Goal: Register for event/course

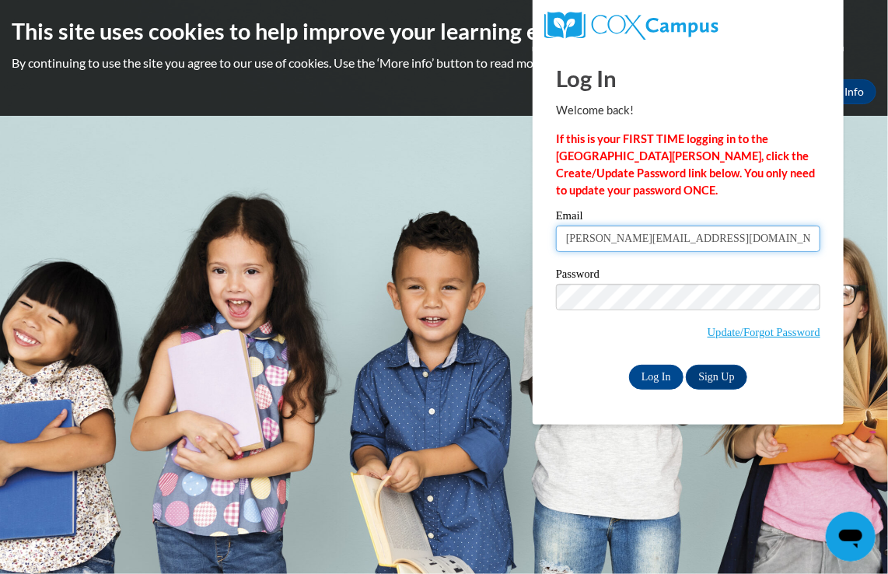
drag, startPoint x: 0, startPoint y: 0, endPoint x: 689, endPoint y: 236, distance: 728.0
click at [689, 236] on input "tashonna.d@yahoo.com" at bounding box center [688, 238] width 264 height 26
drag, startPoint x: 689, startPoint y: 236, endPoint x: 423, endPoint y: 216, distance: 266.6
click at [423, 216] on body "This site uses cookies to help improve your learning experience. By continuing …" at bounding box center [444, 287] width 888 height 574
type input "jazzielovett@yahoo.com"
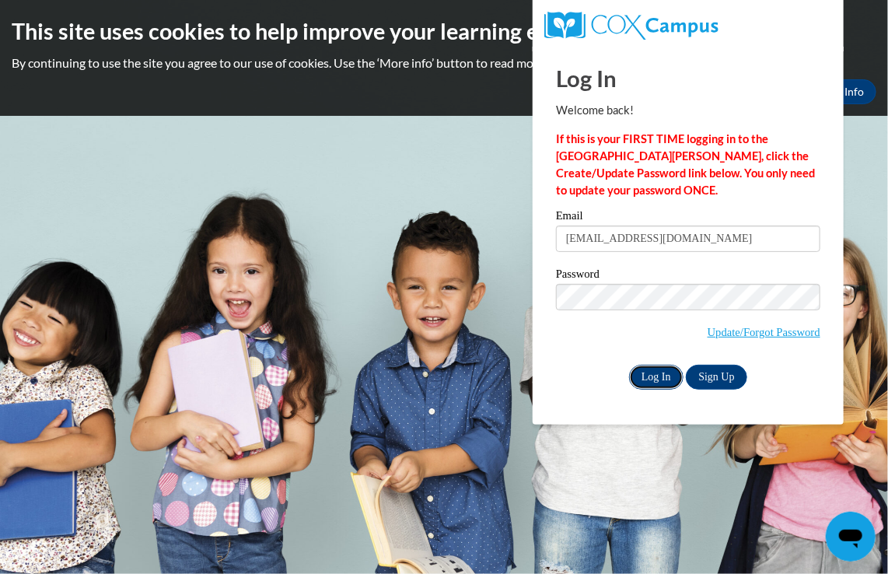
click at [675, 380] on input "Log In" at bounding box center [656, 377] width 54 height 25
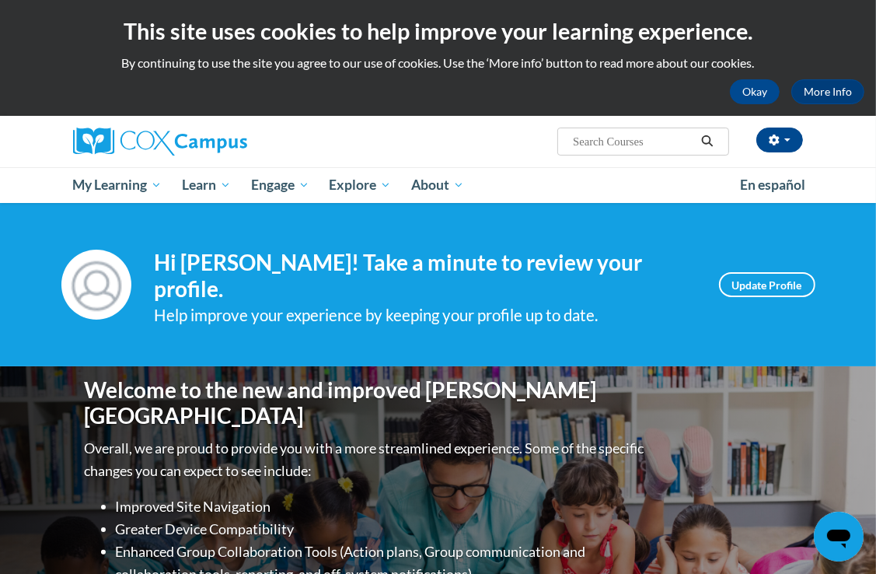
click at [669, 143] on input "Search..." at bounding box center [633, 141] width 124 height 19
type input "power of language for infant"
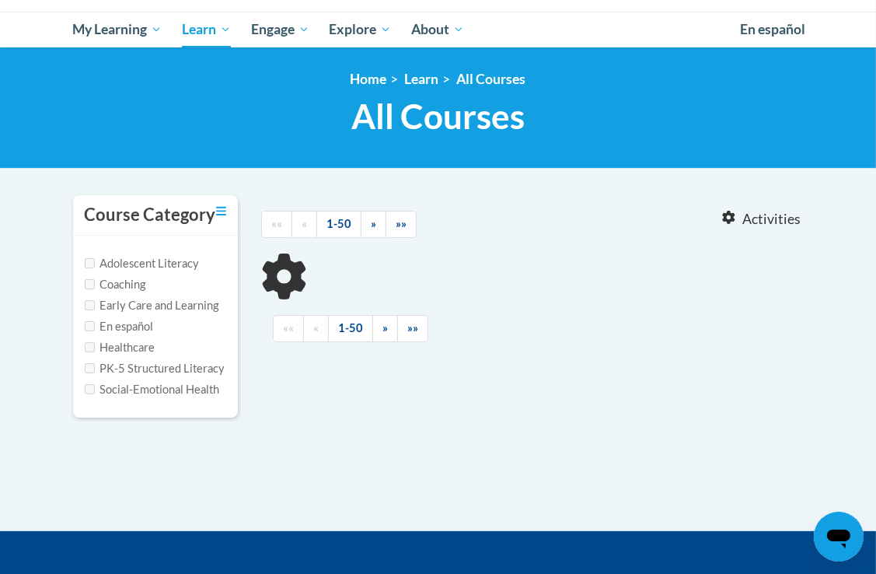
type input "power of language for infant"
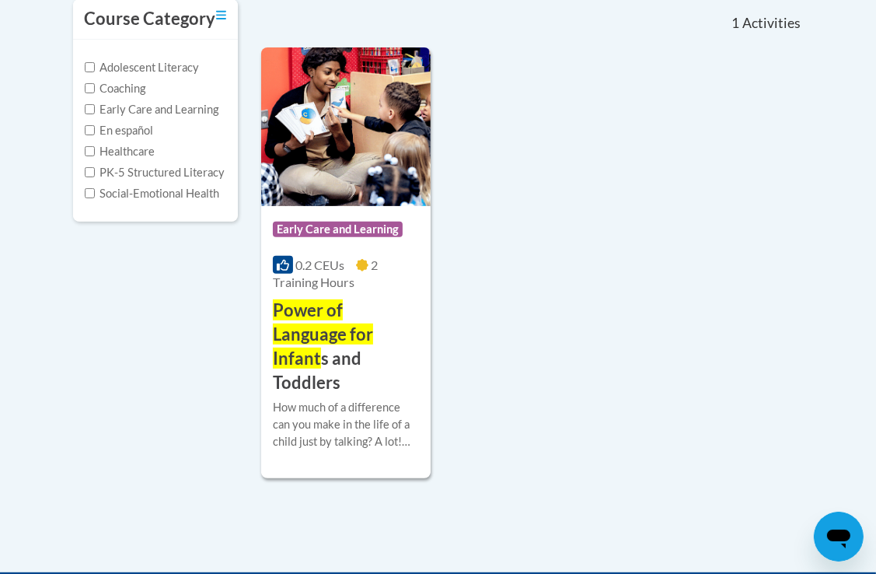
scroll to position [389, 0]
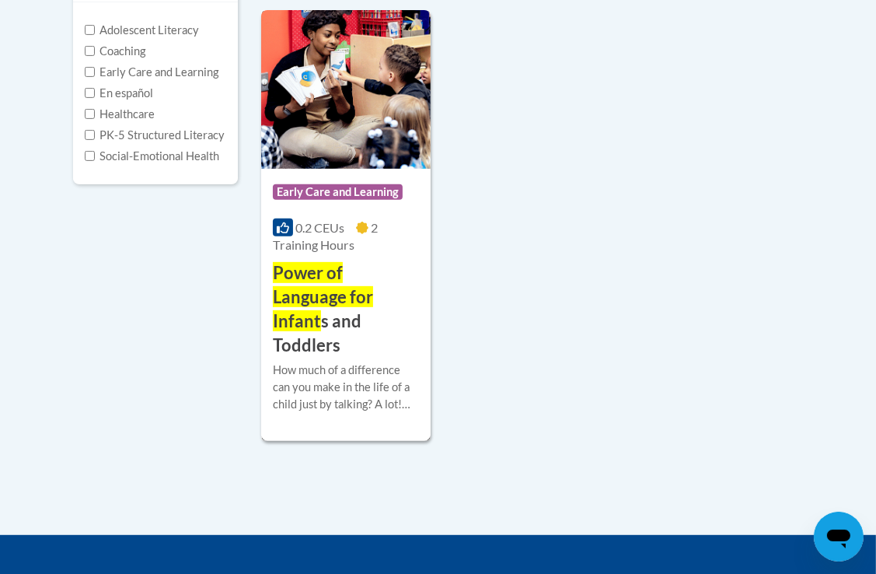
click at [396, 316] on h3 "Power of Language for Infant s and Toddlers" at bounding box center [346, 309] width 146 height 96
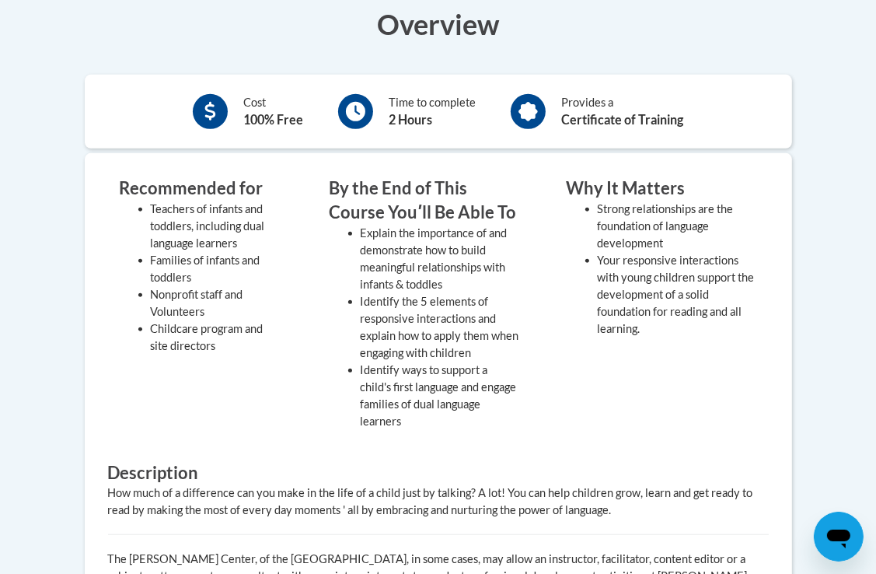
scroll to position [544, 0]
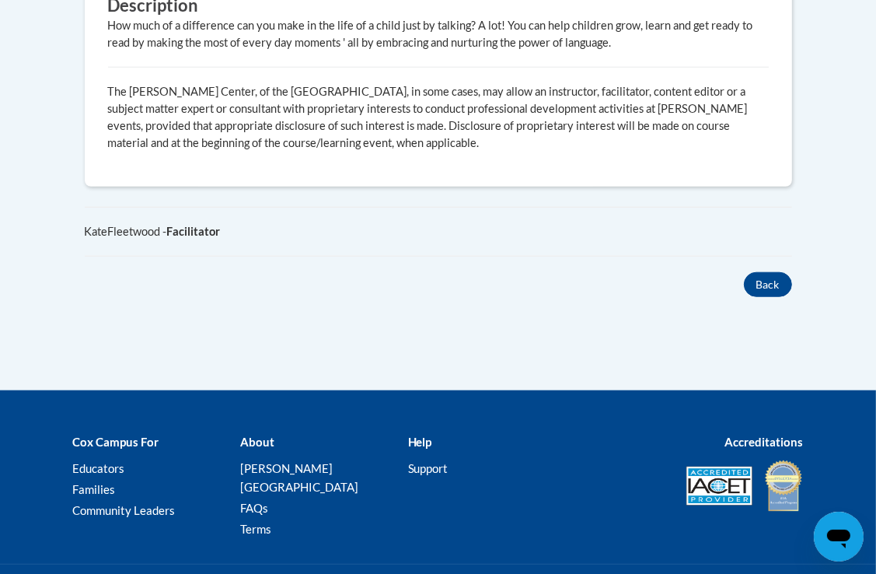
drag, startPoint x: 534, startPoint y: 446, endPoint x: 543, endPoint y: 458, distance: 14.9
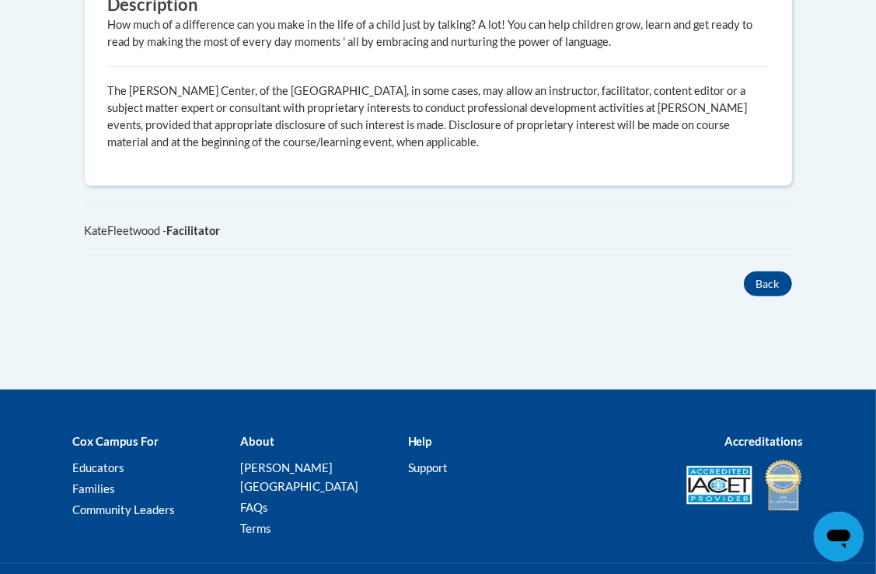
drag, startPoint x: 543, startPoint y: 458, endPoint x: 374, endPoint y: 313, distance: 223.3
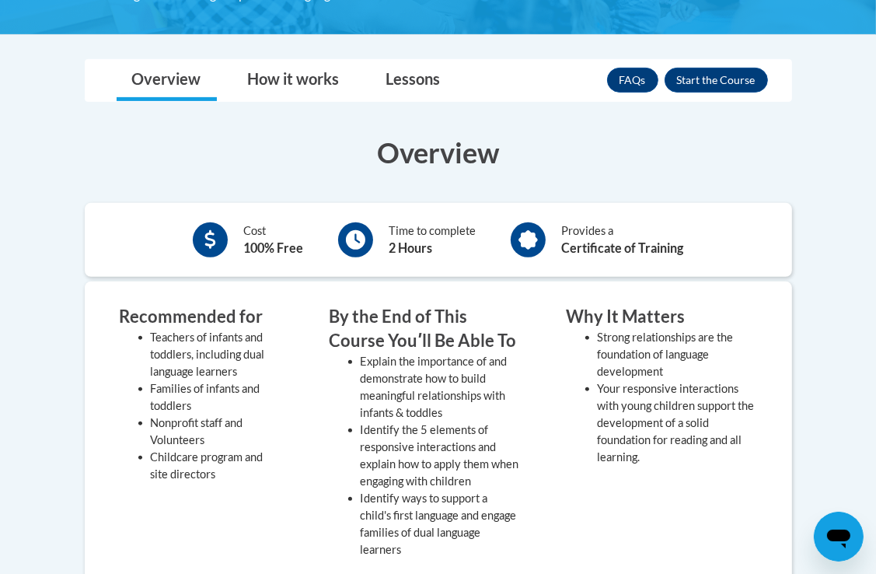
scroll to position [389, 0]
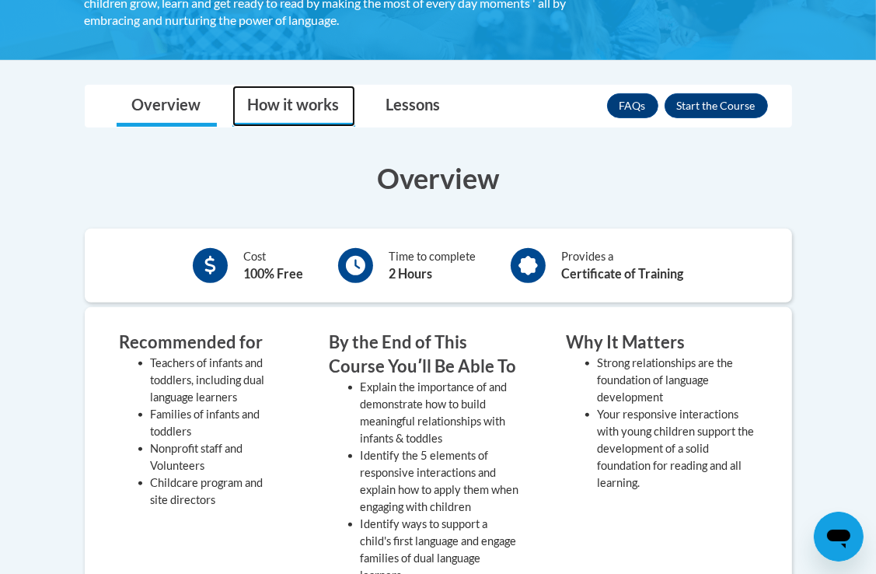
drag, startPoint x: 316, startPoint y: 104, endPoint x: 312, endPoint y: 112, distance: 8.7
click at [316, 104] on link "How it works" at bounding box center [293, 106] width 123 height 41
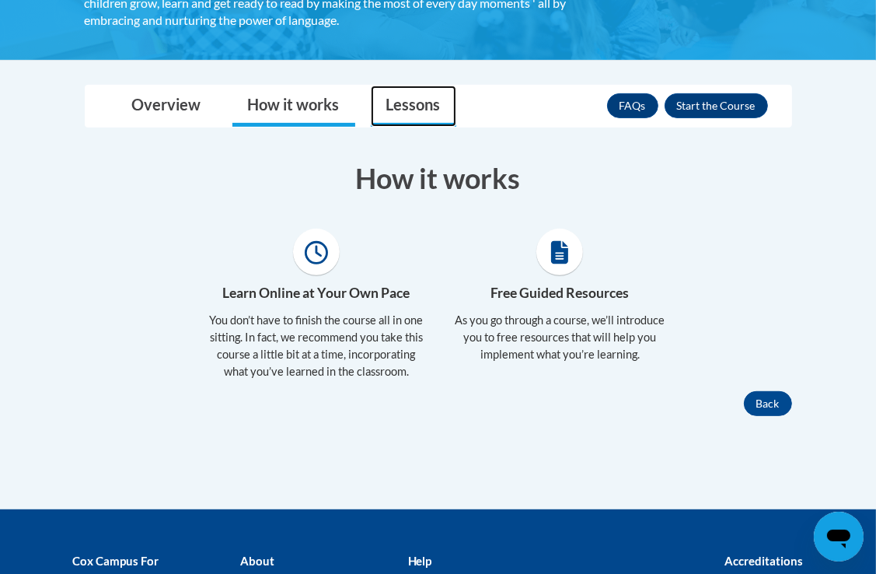
click at [438, 109] on link "Lessons" at bounding box center [414, 106] width 86 height 41
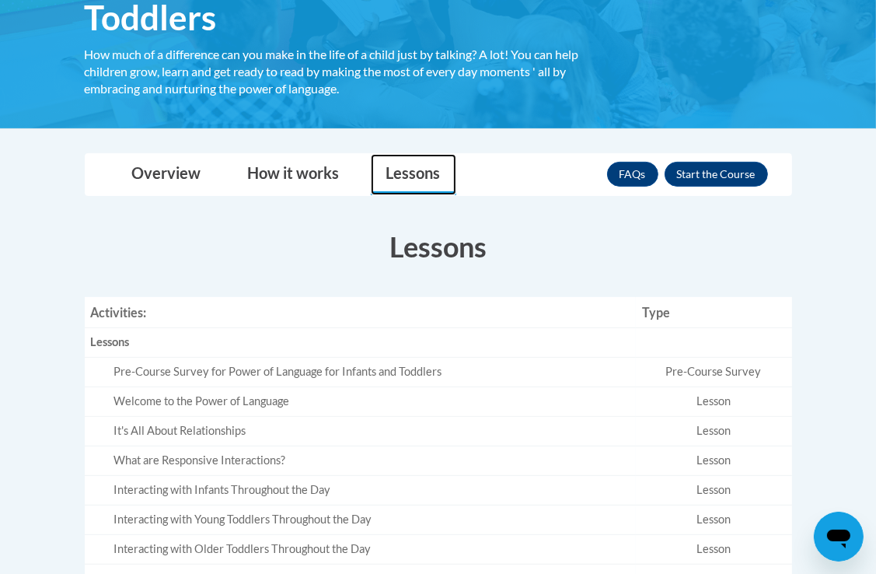
scroll to position [311, 0]
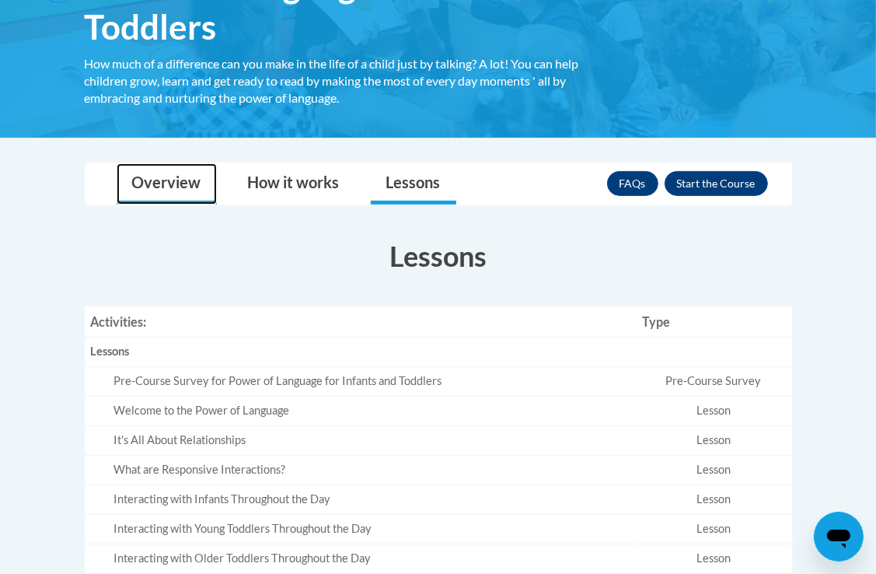
click at [208, 169] on link "Overview" at bounding box center [167, 183] width 100 height 41
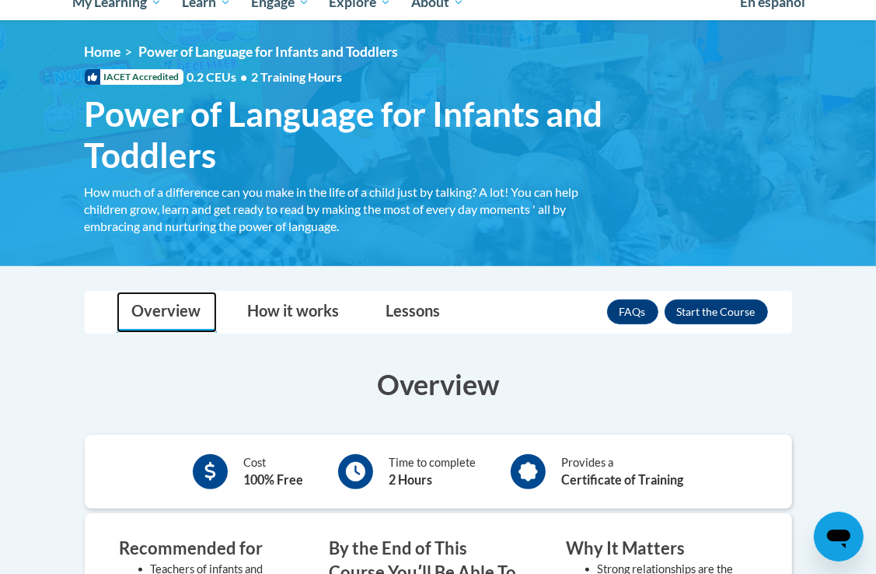
scroll to position [233, 0]
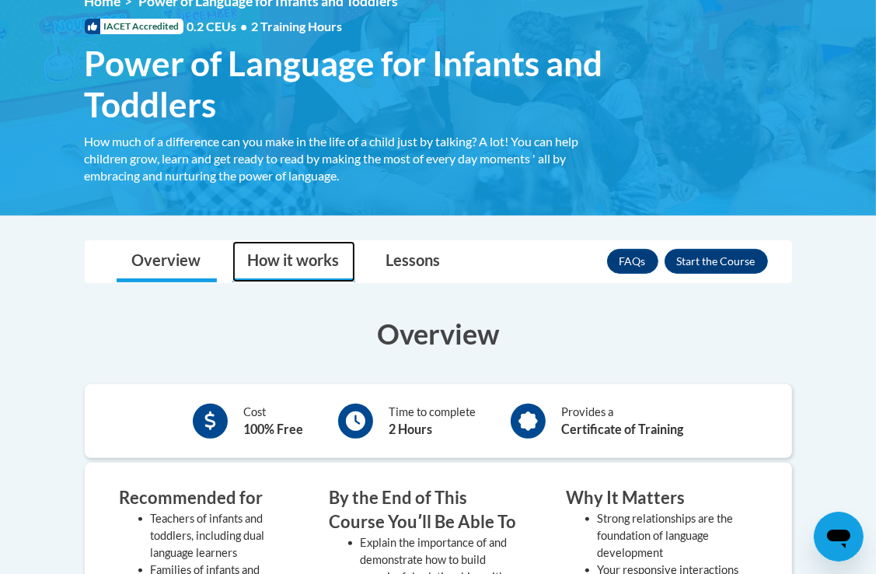
click at [254, 260] on link "How it works" at bounding box center [293, 261] width 123 height 41
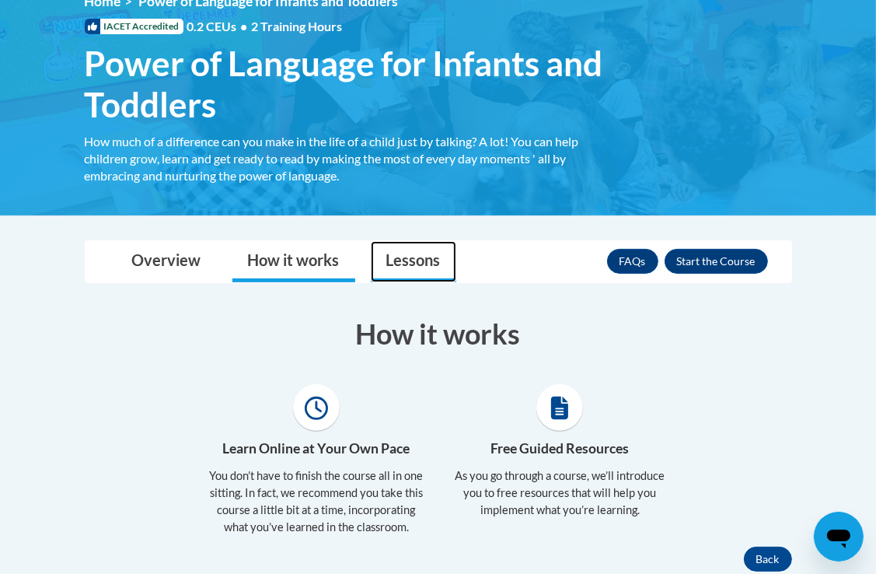
click at [426, 261] on link "Lessons" at bounding box center [414, 261] width 86 height 41
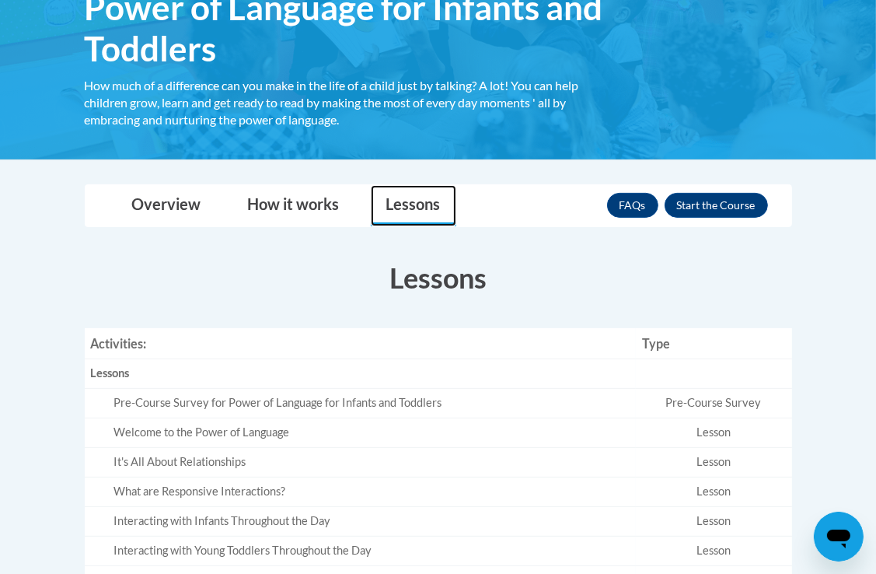
scroll to position [311, 0]
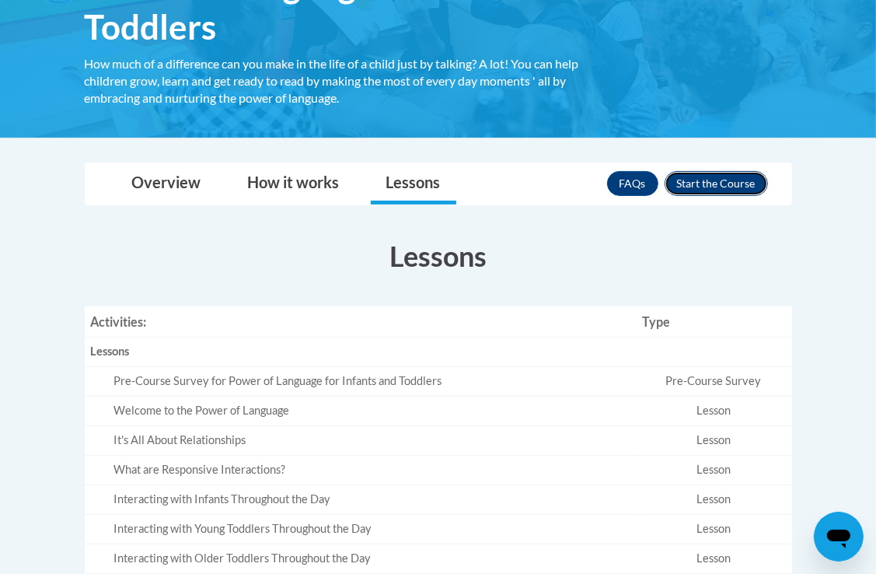
click at [704, 181] on button "Enroll" at bounding box center [716, 183] width 103 height 25
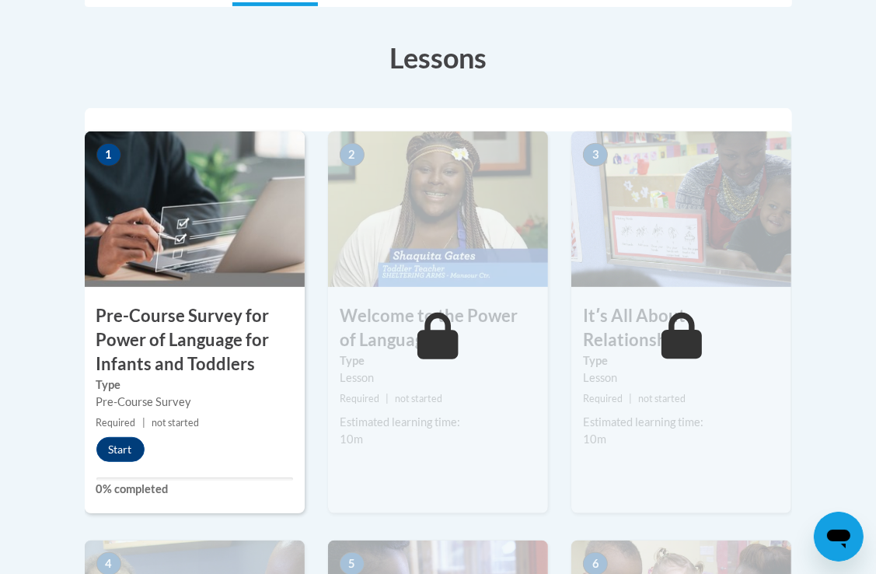
scroll to position [466, 0]
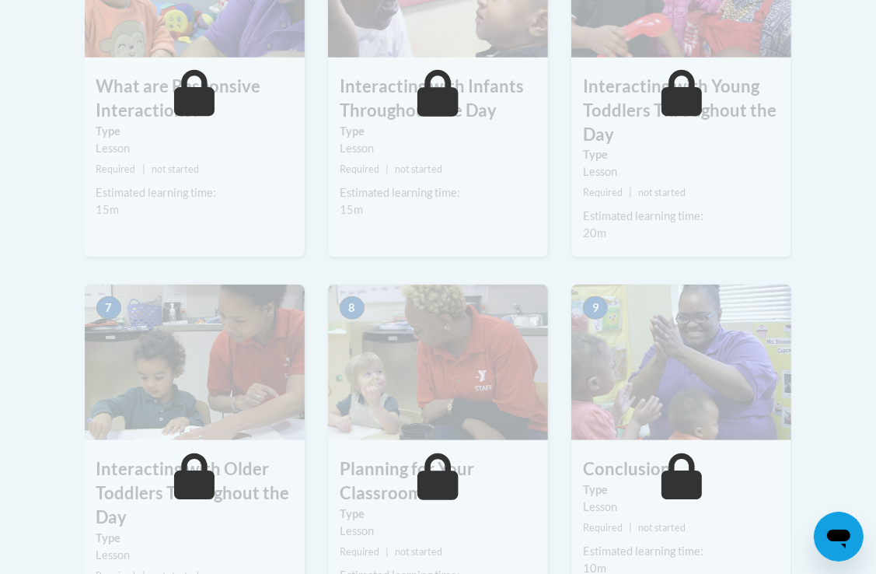
click at [51, 351] on body "This site uses cookies to help improve your learning experience. By continuing …" at bounding box center [438, 176] width 876 height 2528
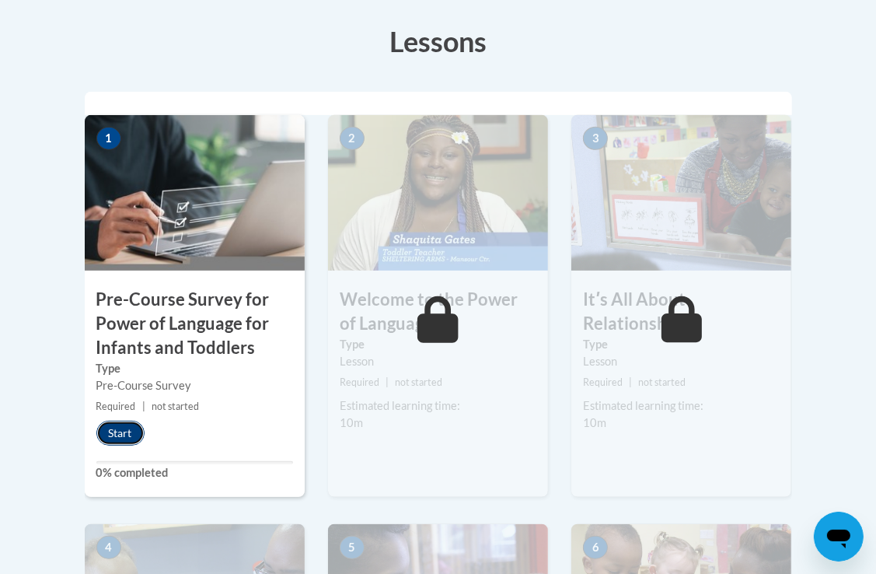
click at [127, 434] on button "Start" at bounding box center [120, 433] width 48 height 25
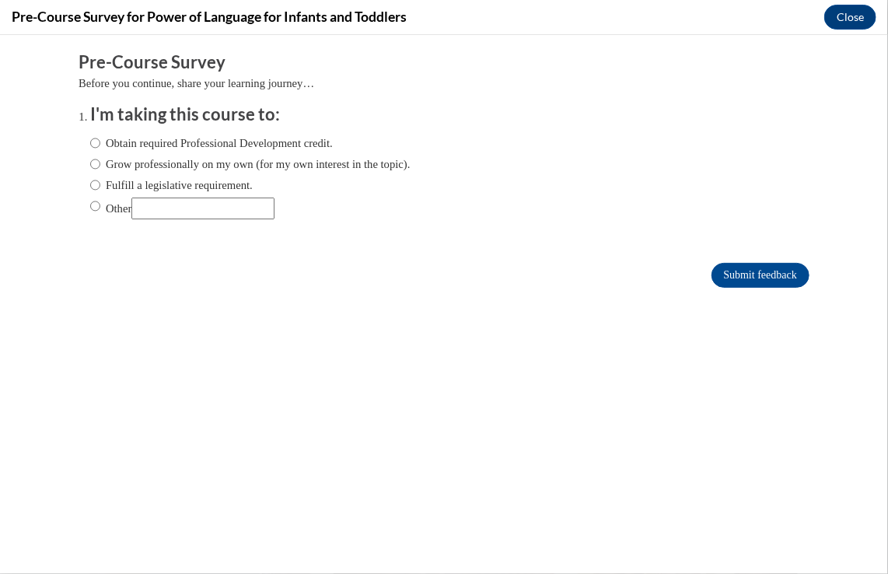
scroll to position [0, 0]
click at [299, 141] on label "Obtain required Professional Development credit." at bounding box center [211, 142] width 243 height 17
click at [100, 141] on input "Obtain required Professional Development credit." at bounding box center [95, 142] width 10 height 17
radio input "true"
click at [713, 279] on input "Submit feedback" at bounding box center [760, 274] width 98 height 25
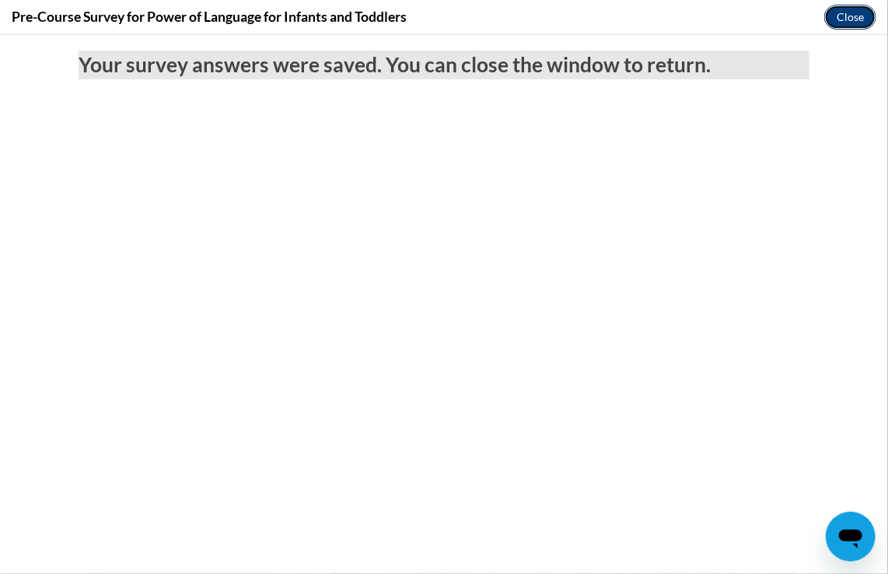
click at [838, 23] on button "Close" at bounding box center [850, 17] width 52 height 25
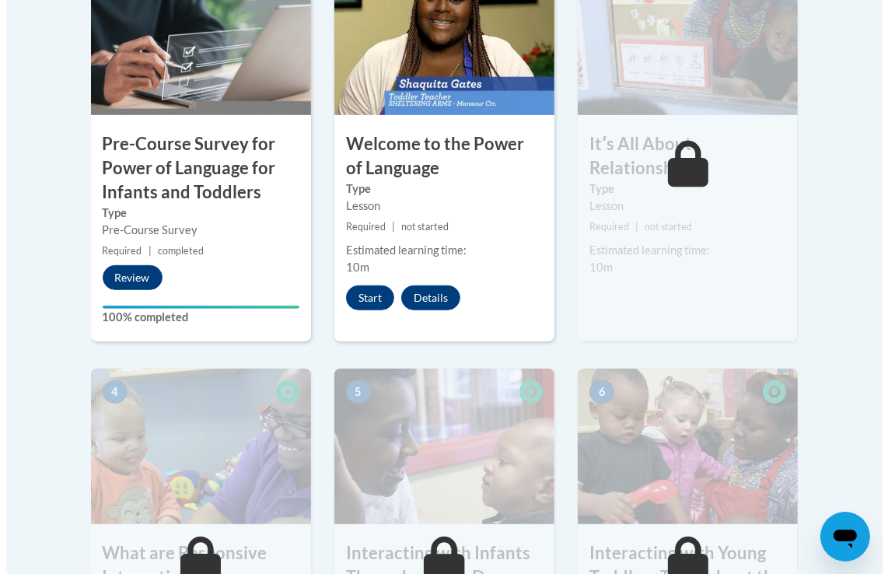
scroll to position [700, 0]
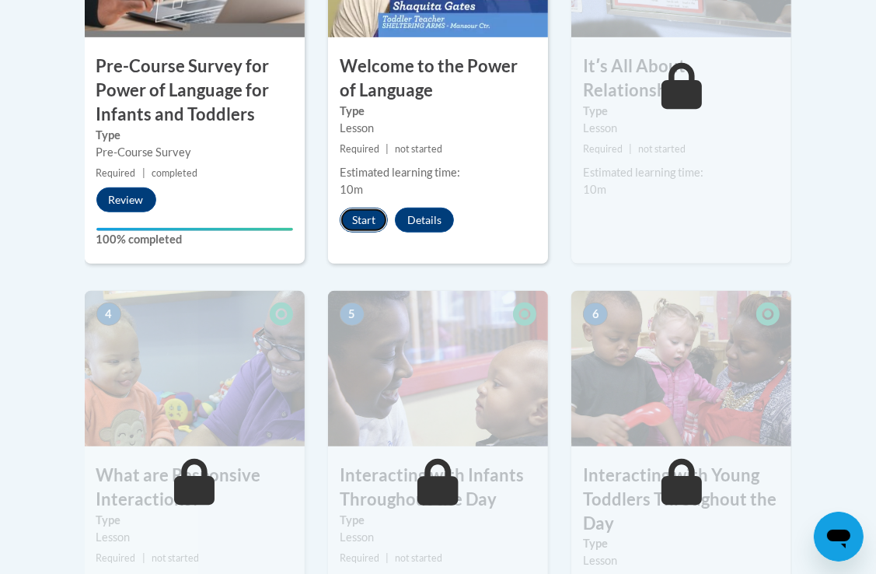
click at [368, 214] on button "Start" at bounding box center [364, 220] width 48 height 25
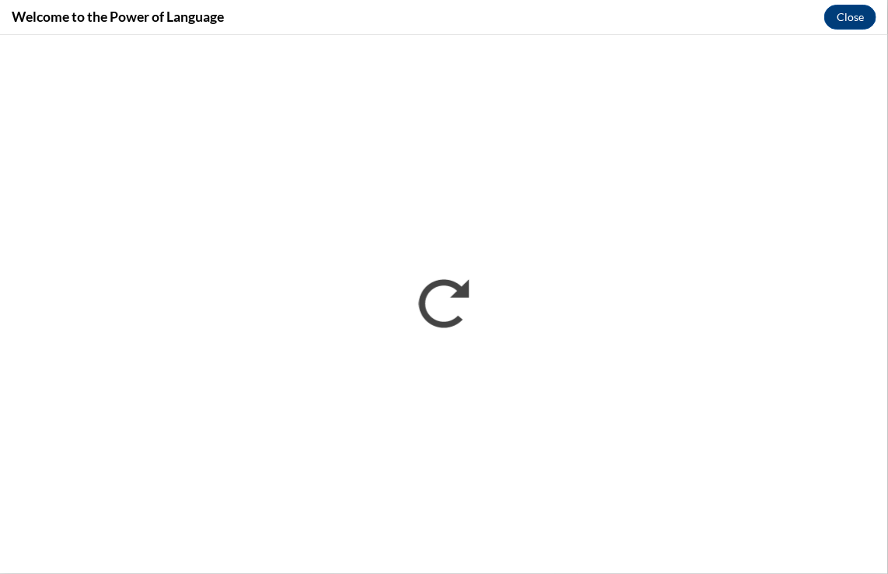
scroll to position [0, 0]
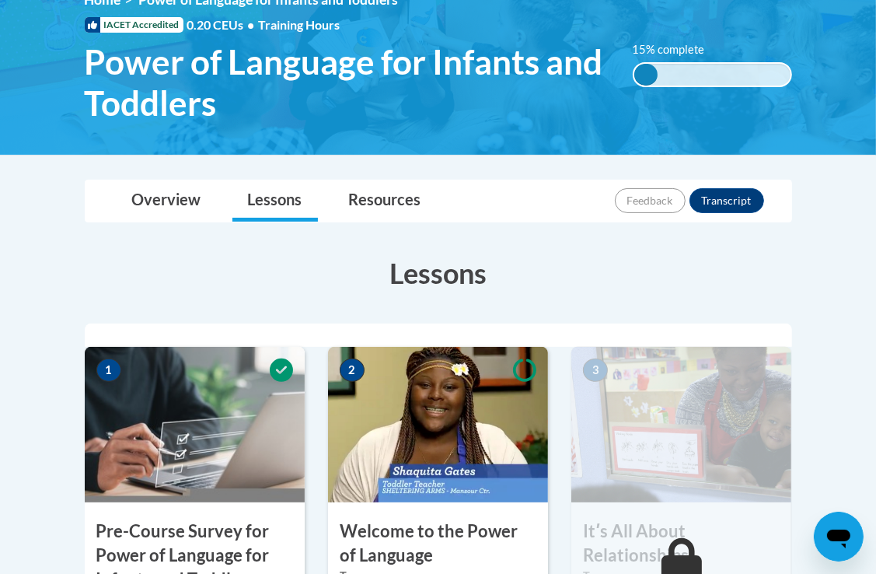
scroll to position [311, 0]
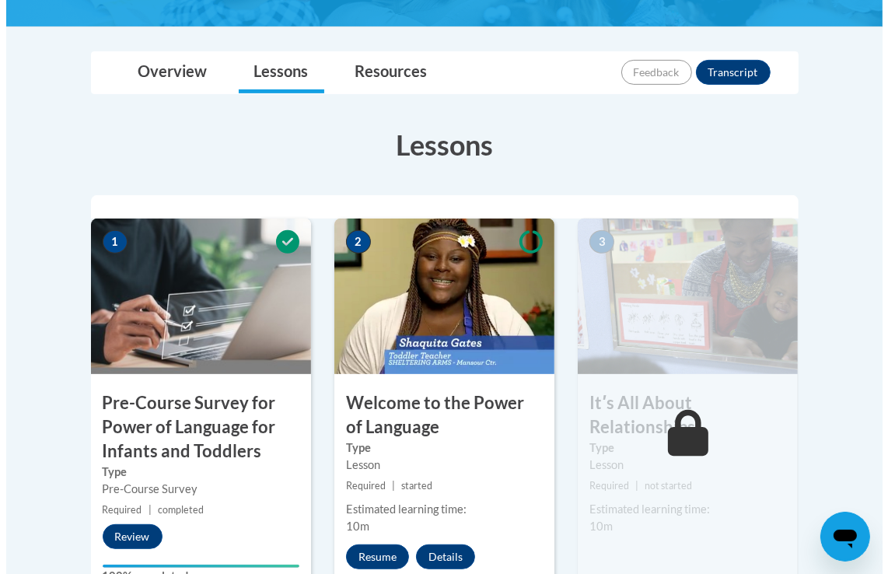
scroll to position [544, 0]
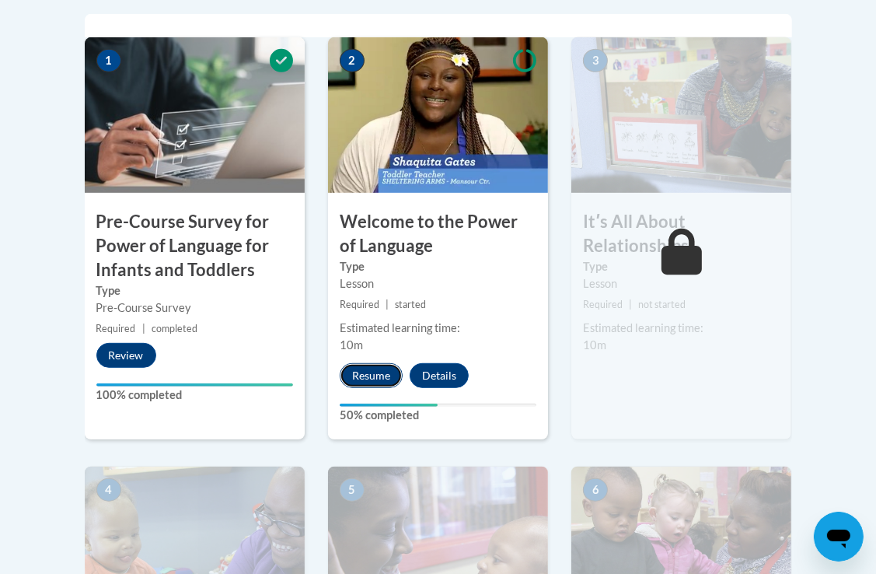
click at [378, 373] on button "Resume" at bounding box center [371, 375] width 63 height 25
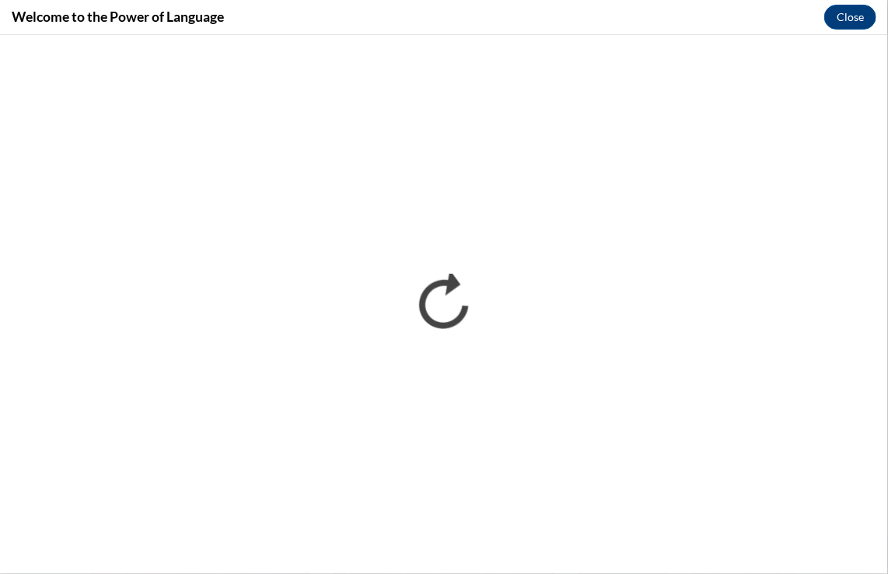
scroll to position [0, 0]
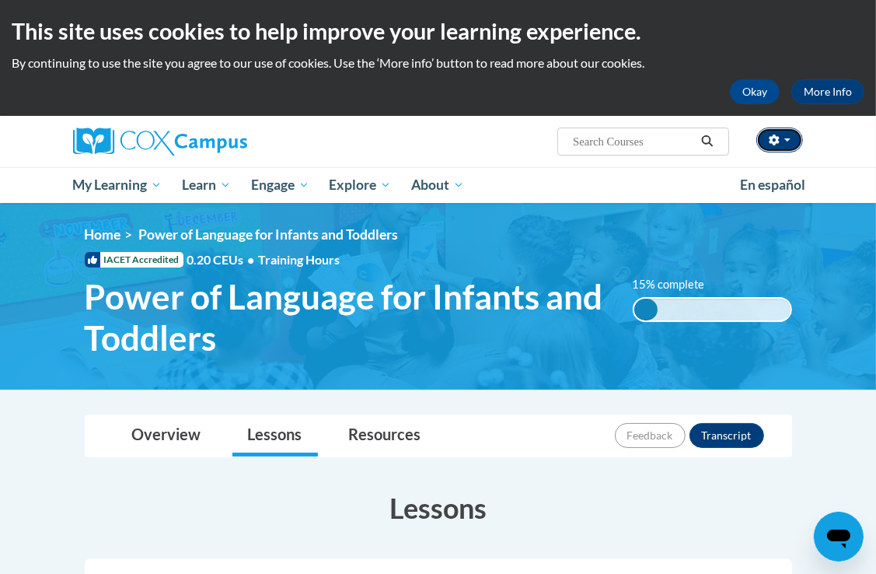
click at [801, 140] on button "button" at bounding box center [779, 139] width 47 height 25
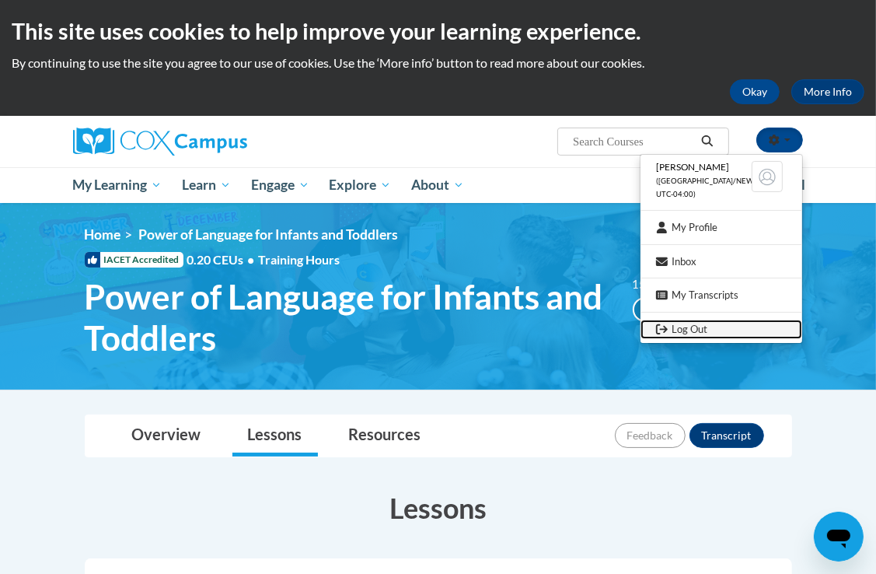
click at [697, 333] on link "Log Out" at bounding box center [722, 329] width 162 height 19
